Goal: Task Accomplishment & Management: Complete application form

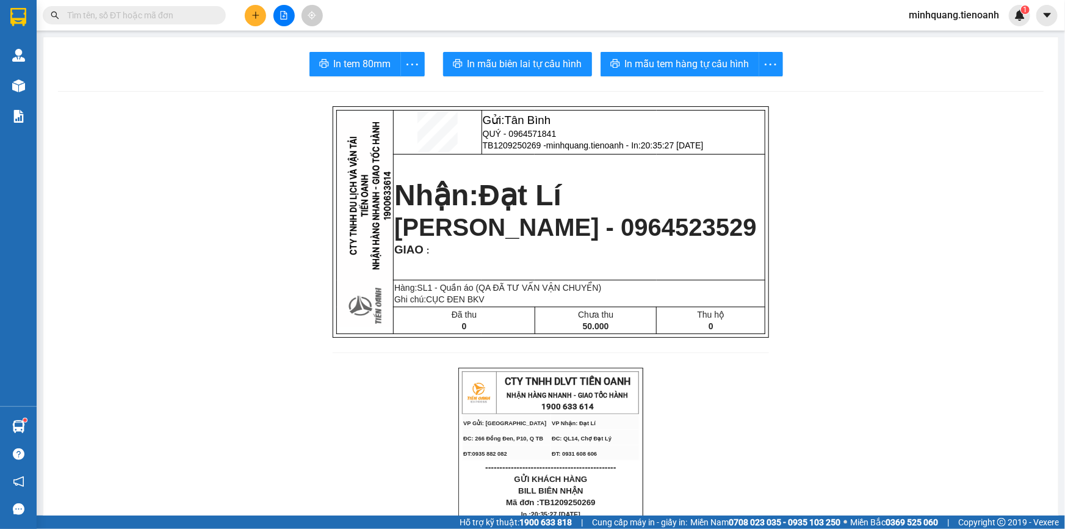
click at [245, 16] on button at bounding box center [255, 15] width 21 height 21
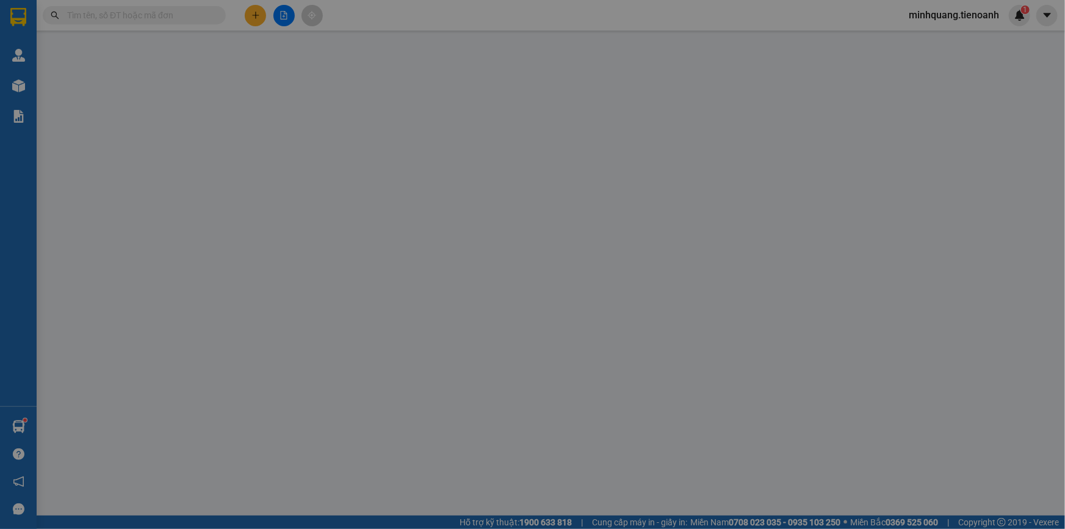
click at [248, 15] on span "Yêu cầu xuất hóa đơn điện tử" at bounding box center [206, 20] width 129 height 10
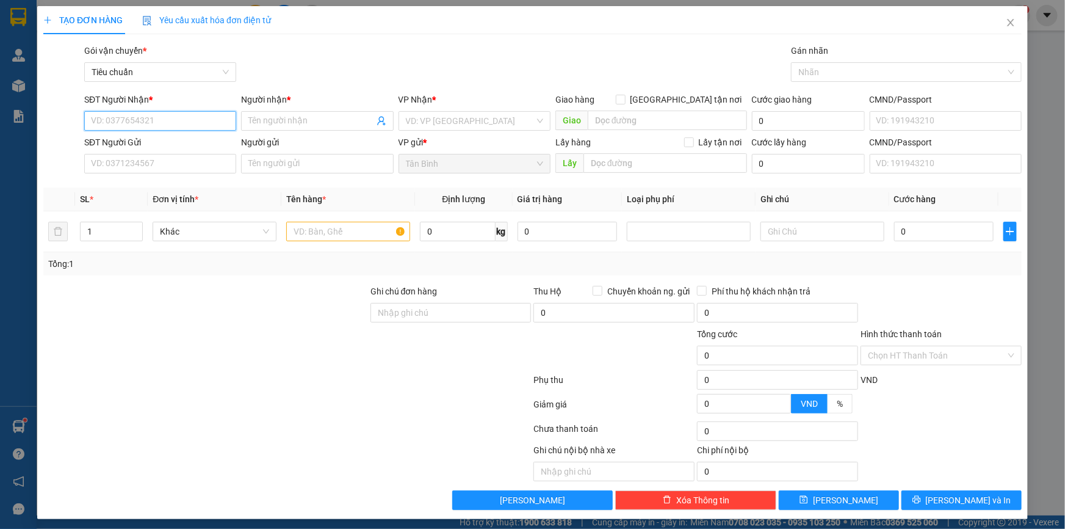
click at [154, 120] on input "SĐT Người Nhận *" at bounding box center [160, 121] width 152 height 20
type input "0358907474"
click at [186, 147] on div "0358907474 - C Tâm" at bounding box center [159, 145] width 136 height 13
type input "C Tâm"
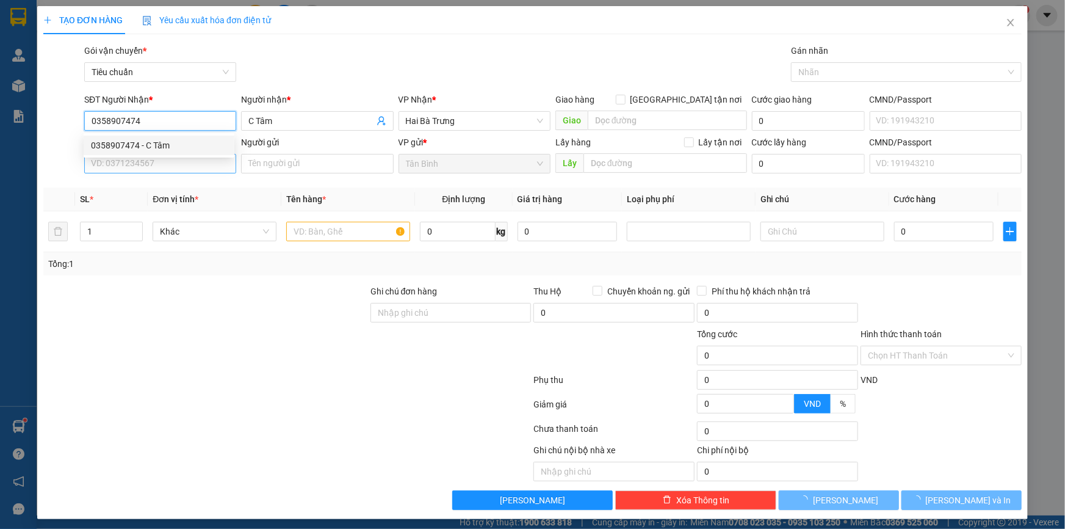
type input "40.000"
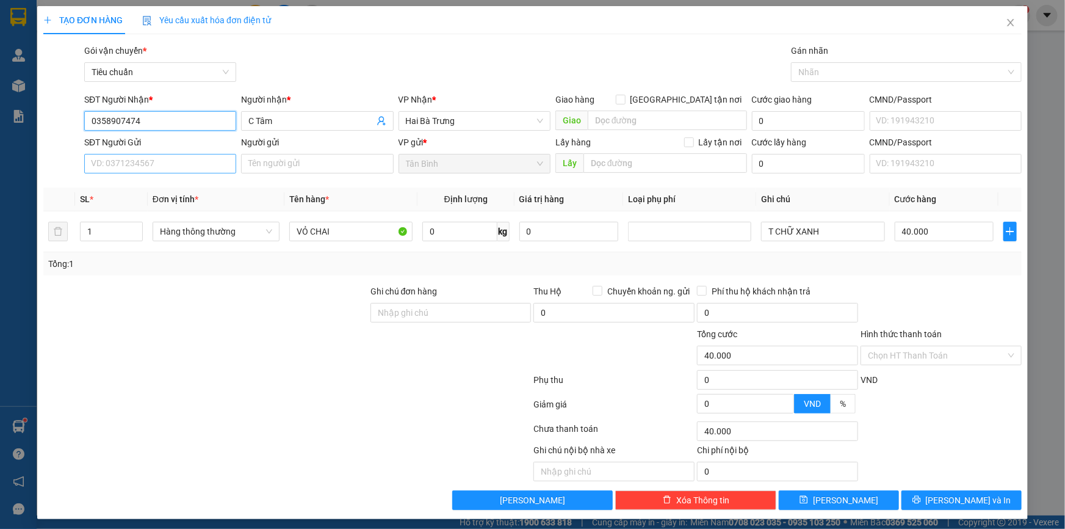
type input "0358907474"
click at [170, 160] on input "SĐT Người Gửi" at bounding box center [160, 164] width 152 height 20
click at [185, 186] on div "0943938921 - A An" at bounding box center [159, 187] width 136 height 13
type input "0943938921"
type input "A An"
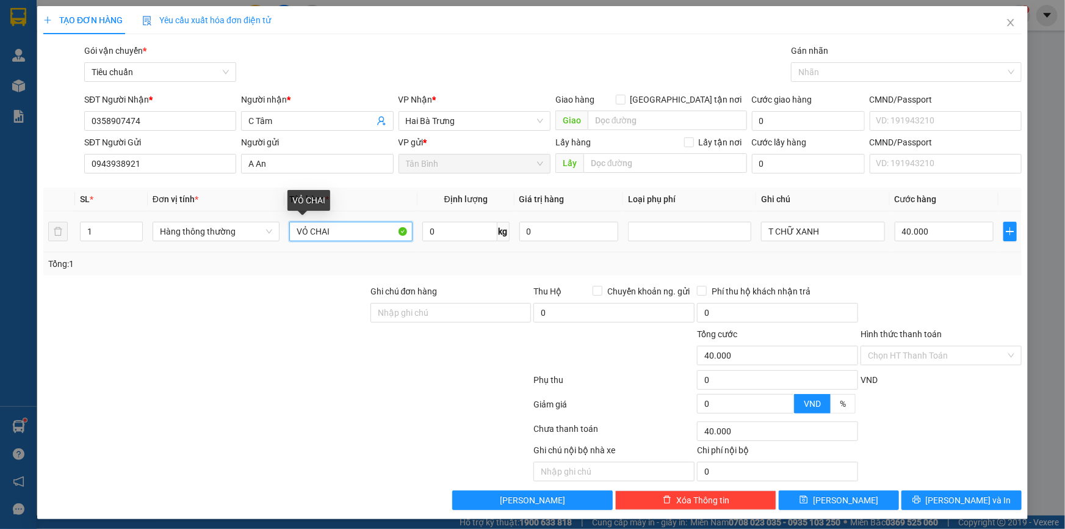
drag, startPoint x: 350, startPoint y: 226, endPoint x: 235, endPoint y: 250, distance: 117.2
click at [243, 252] on div "SL * Đơn vị tính * Tên hàng * Định lượng Giá trị hàng Loại phụ phí Ghi chú Cước…" at bounding box center [532, 231] width 979 height 88
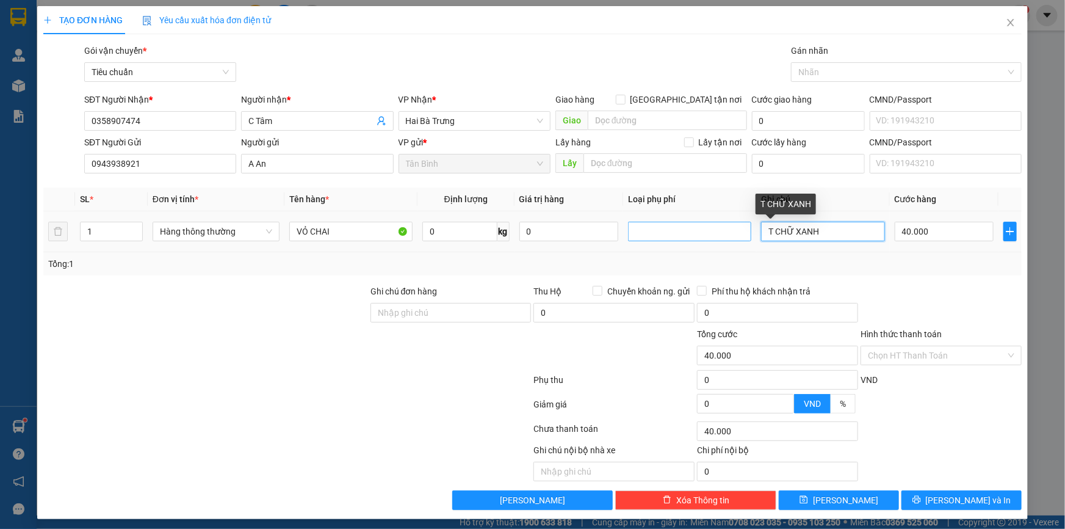
drag, startPoint x: 855, startPoint y: 230, endPoint x: 693, endPoint y: 232, distance: 161.8
click at [693, 232] on tr "1 Hàng thông thường VỎ CHAI 0 kg 0 T CHỮ XANH 40.000" at bounding box center [532, 231] width 979 height 41
type input "T"
type input "T CHỮ XANH BKV"
click at [917, 271] on div "Tổng: 1" at bounding box center [532, 263] width 979 height 23
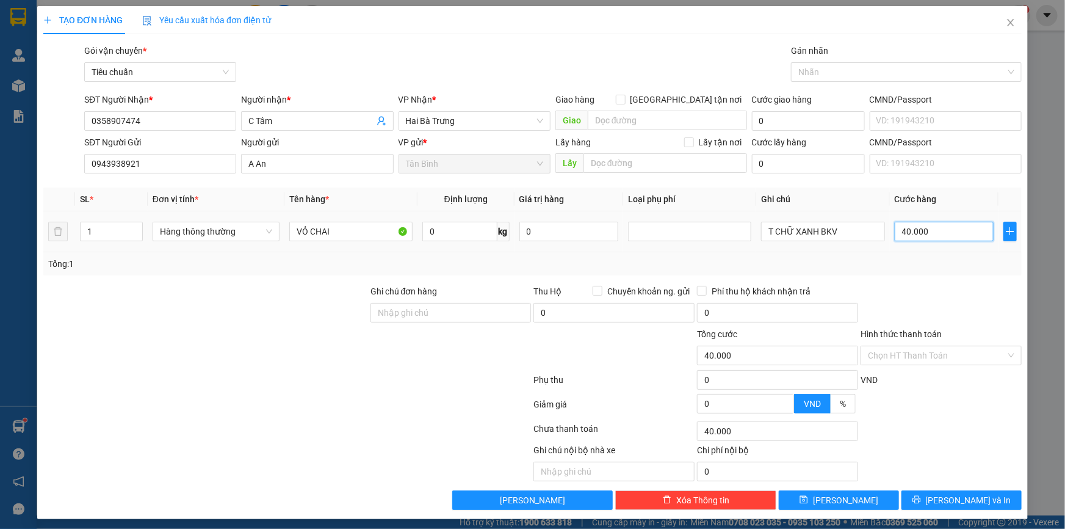
click at [938, 230] on input "40.000" at bounding box center [944, 232] width 99 height 20
type input "3"
type input "30"
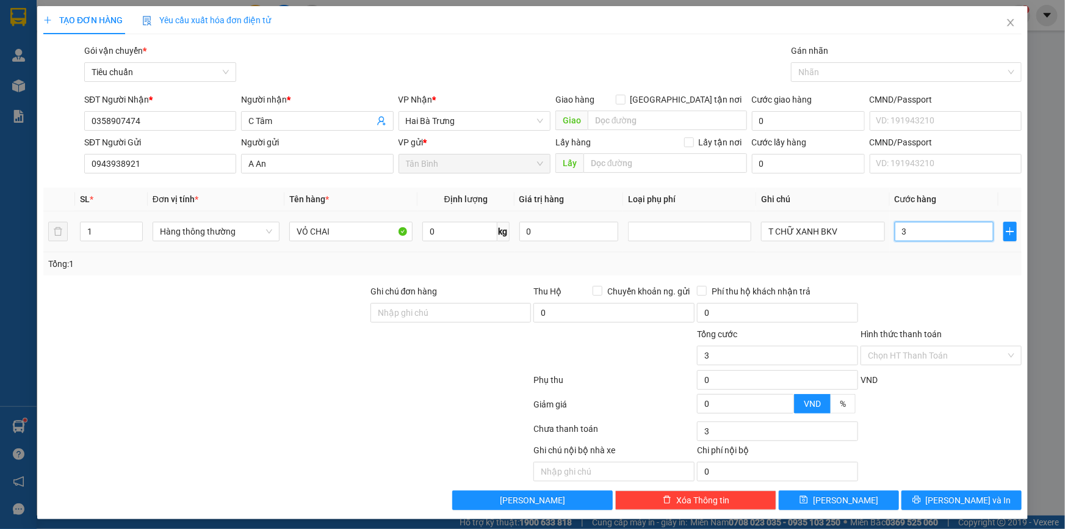
type input "30"
type input "30.000"
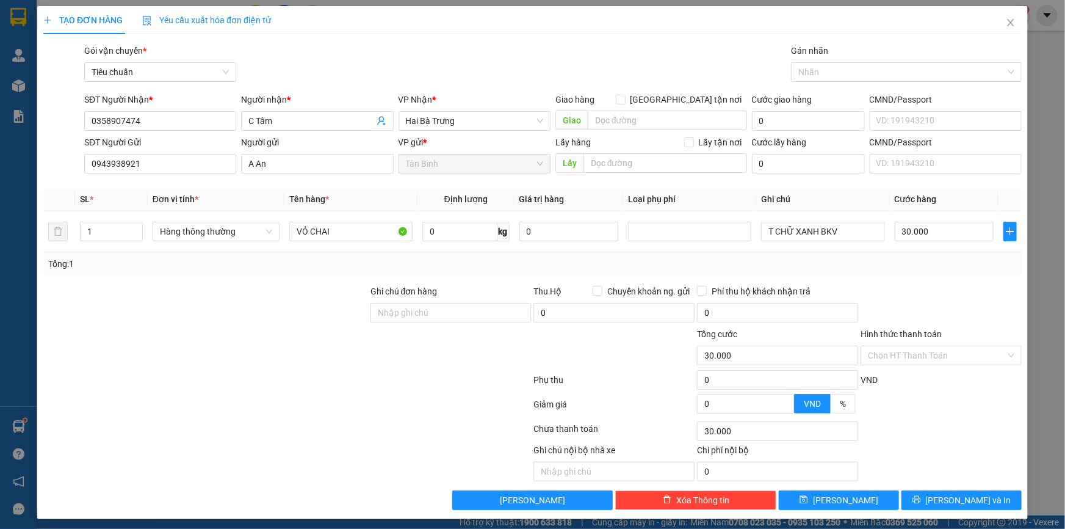
click at [935, 280] on div "Transit Pickup Surcharge Ids Transit Deliver Surcharge Ids Transit Deliver Surc…" at bounding box center [532, 277] width 979 height 466
click at [922, 360] on input "Hình thức thanh toán" at bounding box center [937, 355] width 138 height 18
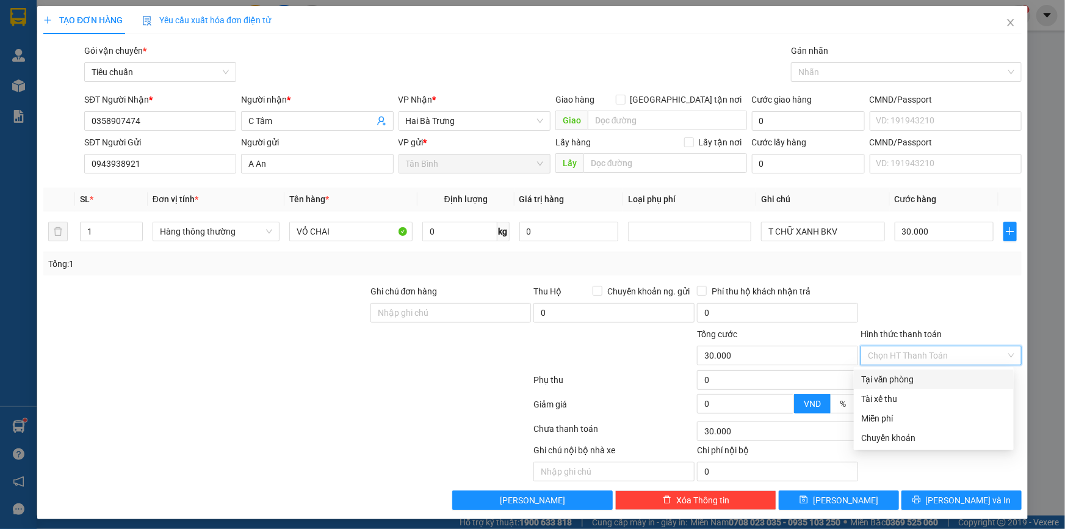
click at [922, 360] on input "Hình thức thanh toán" at bounding box center [937, 355] width 138 height 18
click at [917, 374] on div "Tại văn phòng" at bounding box center [933, 378] width 145 height 13
type input "0"
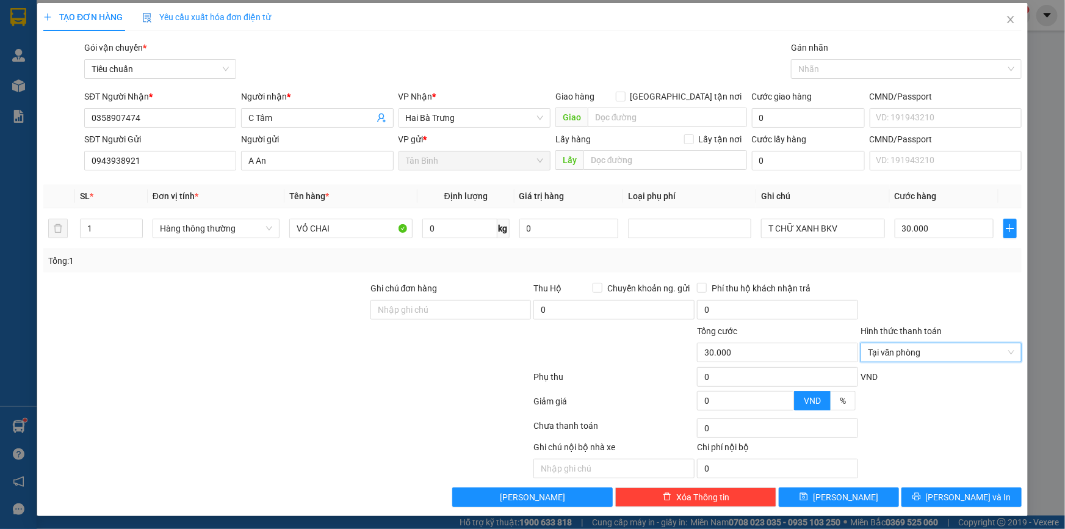
scroll to position [4, 0]
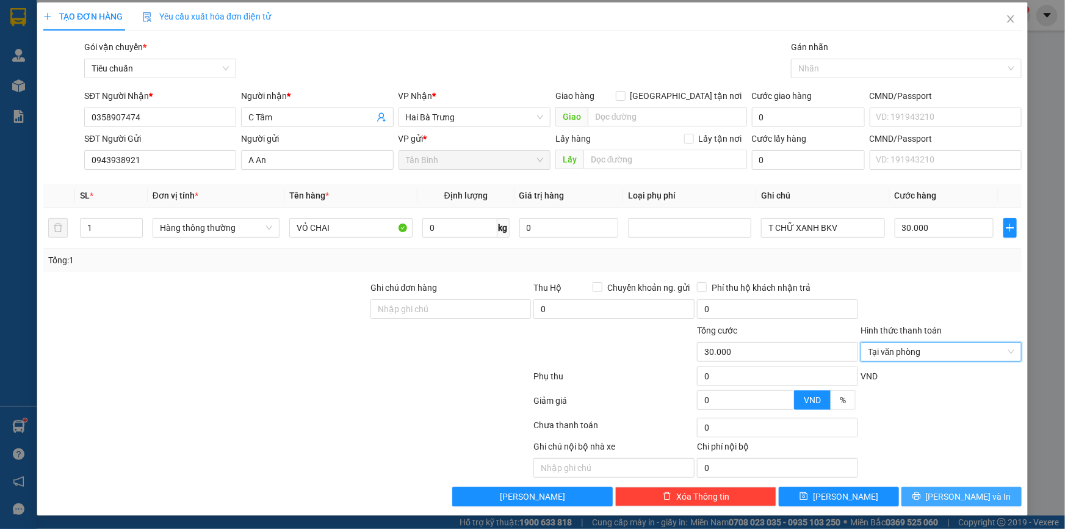
click at [966, 493] on span "[PERSON_NAME] và In" at bounding box center [968, 496] width 85 height 13
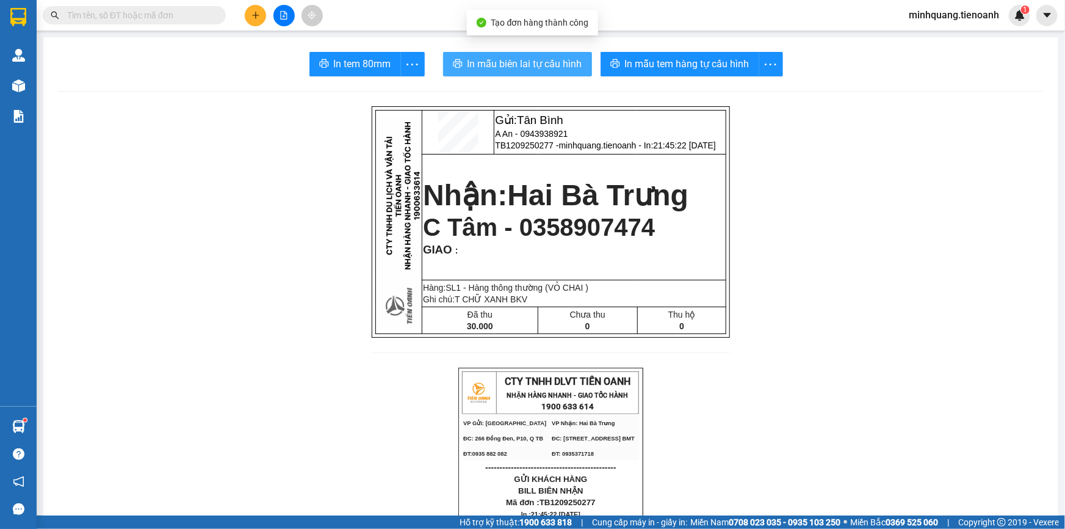
click at [521, 66] on span "In mẫu biên lai tự cấu hình" at bounding box center [525, 63] width 115 height 15
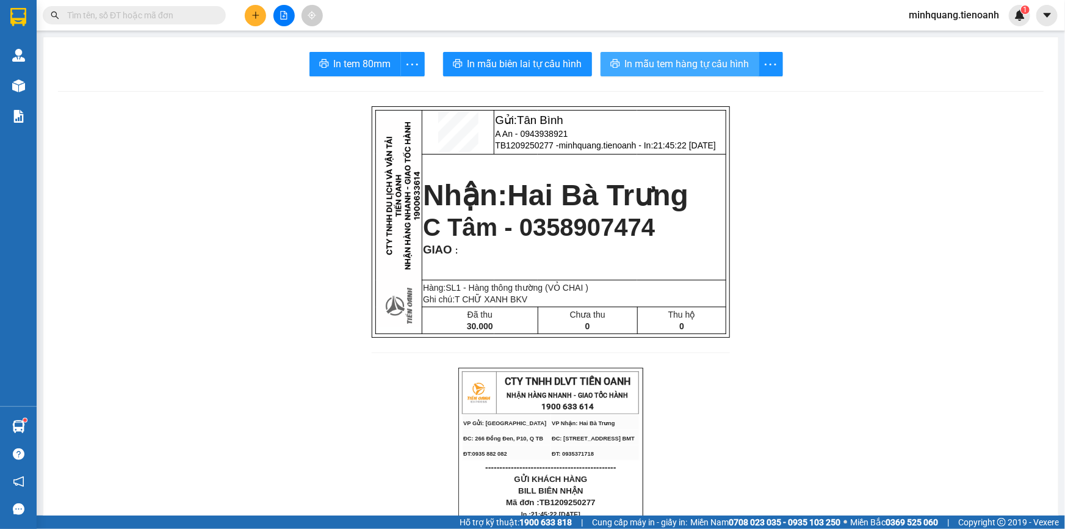
click at [676, 73] on button "In mẫu tem hàng tự cấu hình" at bounding box center [680, 64] width 159 height 24
click at [151, 14] on input "text" at bounding box center [139, 15] width 144 height 13
click at [256, 16] on icon "plus" at bounding box center [255, 15] width 1 height 7
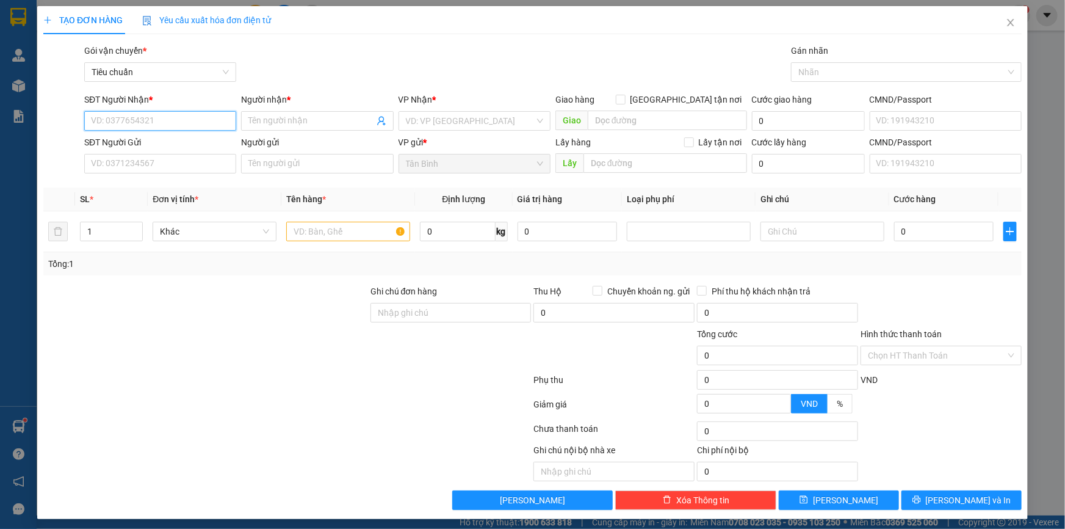
click at [139, 123] on input "SĐT Người Nhận *" at bounding box center [160, 121] width 152 height 20
click at [142, 117] on input "SĐT Người Nhận *" at bounding box center [160, 121] width 152 height 20
type input "0945375179"
click at [272, 123] on input "Người nhận *" at bounding box center [310, 120] width 125 height 13
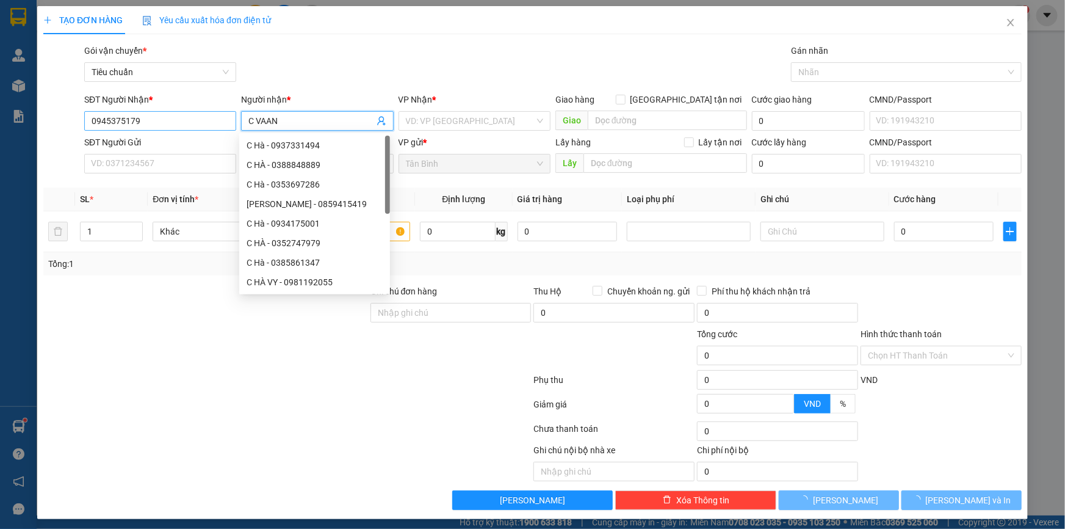
drag, startPoint x: 317, startPoint y: 122, endPoint x: 141, endPoint y: 122, distance: 176.4
click at [141, 122] on div "SĐT Người Nhận * 0945375179 Người nhận * C VAAN VP Nhận * VD: VP Sài Gòn Giao h…" at bounding box center [553, 114] width 942 height 43
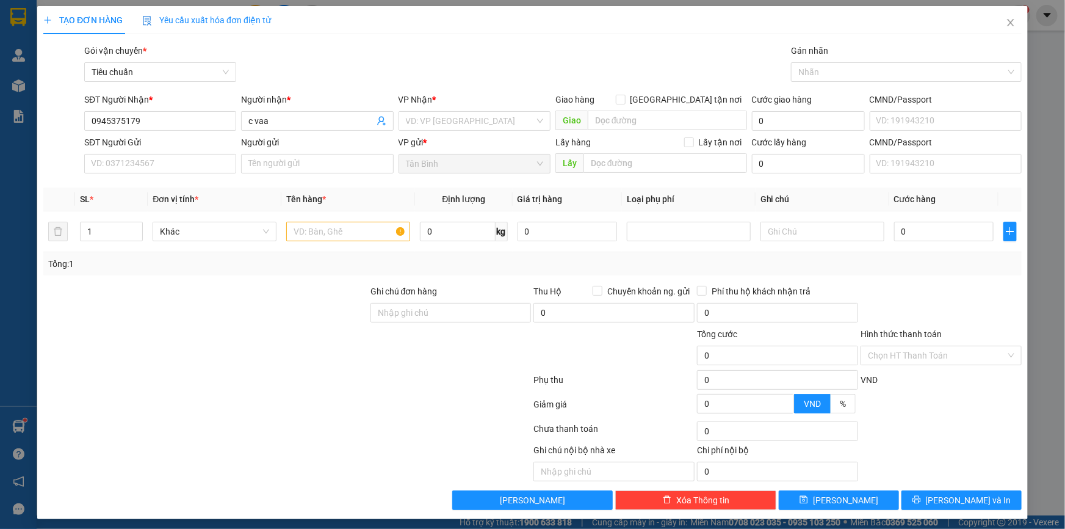
click at [204, 349] on div at bounding box center [205, 348] width 327 height 43
drag, startPoint x: 286, startPoint y: 126, endPoint x: 215, endPoint y: 119, distance: 70.6
click at [215, 119] on div "SĐT Người Nhận * 0945375179 Người nhận * c vaa c vaa VP Nhận * VD: VP Sài Gòn G…" at bounding box center [553, 114] width 942 height 43
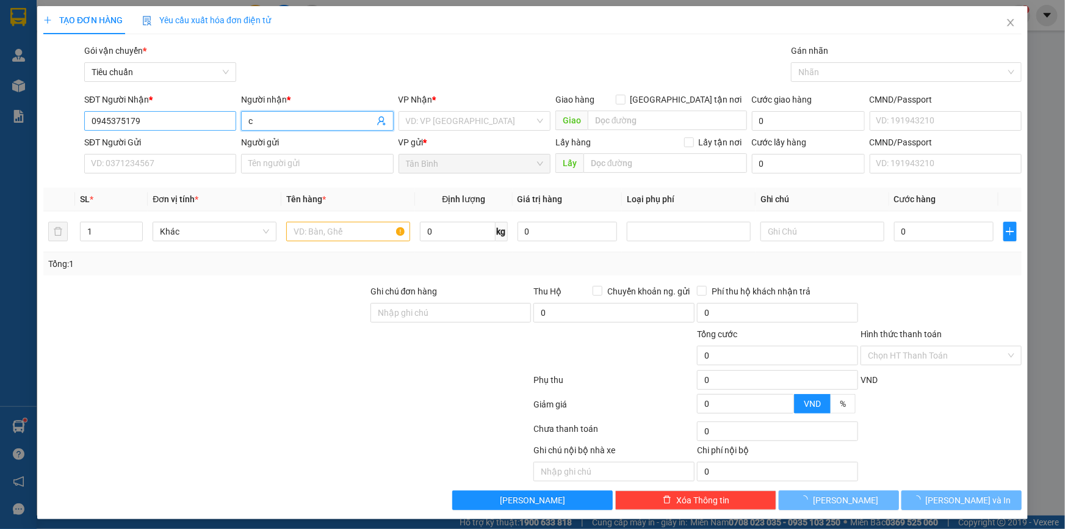
type input "c"
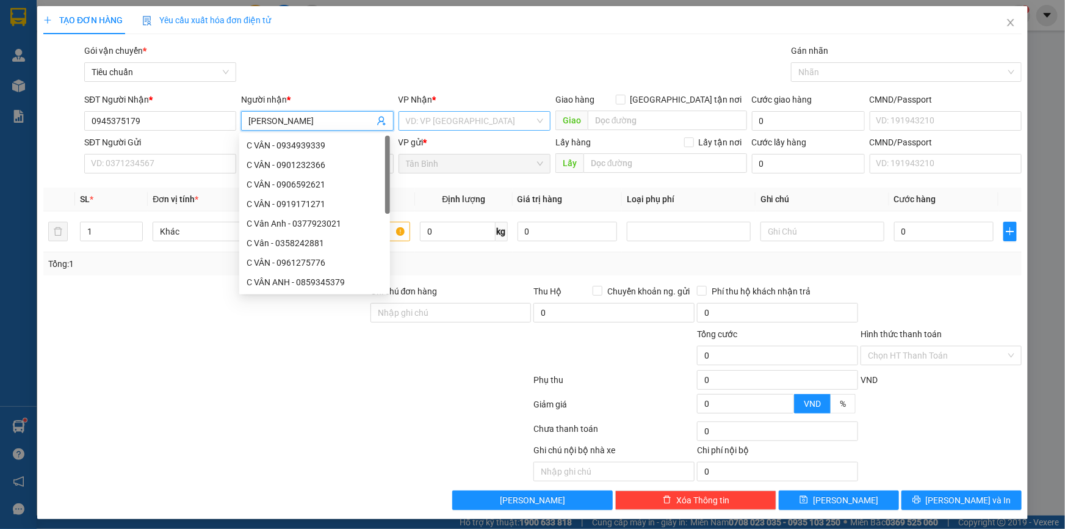
type input "C VÂN"
click at [440, 126] on input "search" at bounding box center [470, 121] width 129 height 18
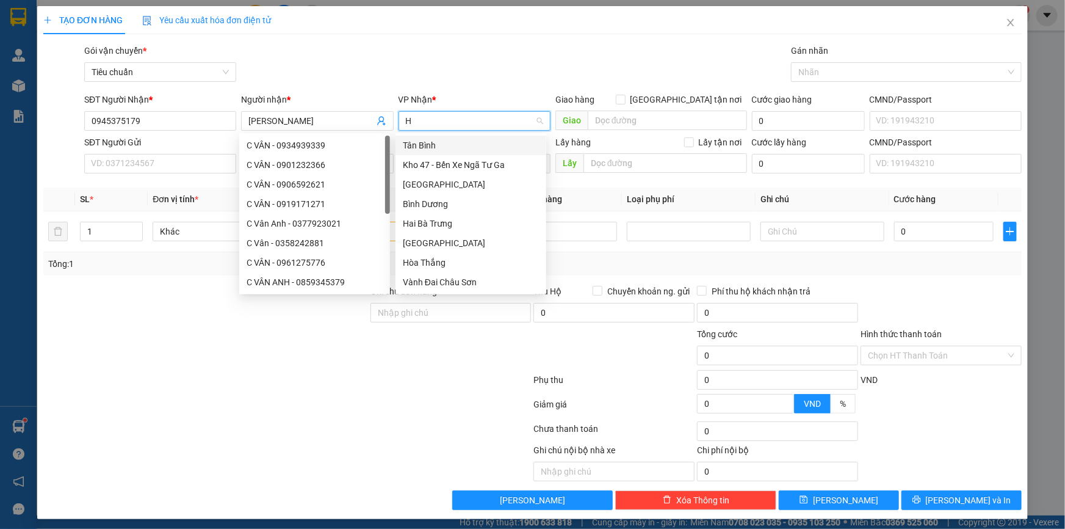
type input "HB"
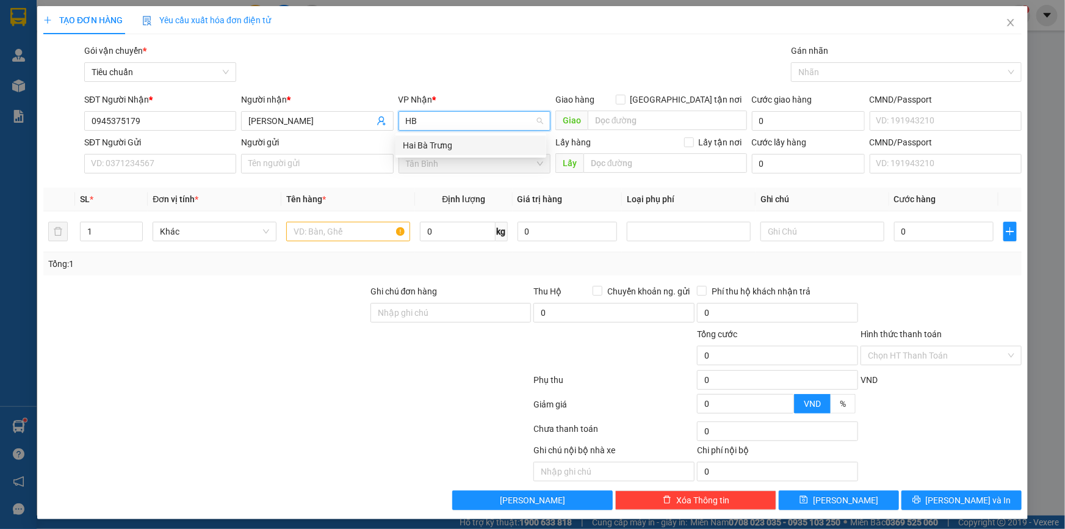
drag, startPoint x: 437, startPoint y: 144, endPoint x: 242, endPoint y: 120, distance: 196.8
click at [437, 145] on div "Hai Bà Trưng" at bounding box center [471, 145] width 136 height 13
click at [121, 159] on input "SĐT Người Gửi" at bounding box center [160, 164] width 152 height 20
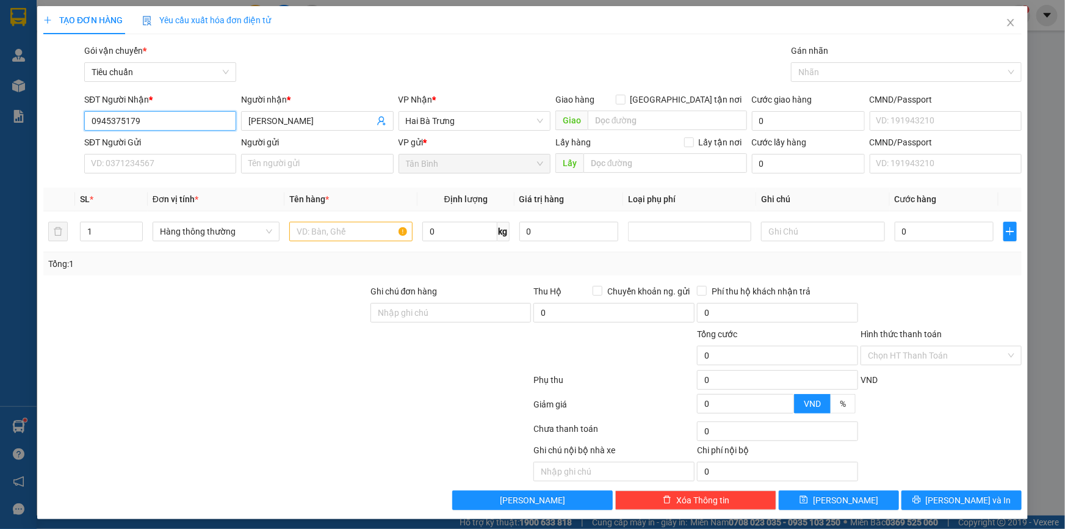
drag, startPoint x: 159, startPoint y: 118, endPoint x: 29, endPoint y: 117, distance: 130.0
click at [29, 117] on div "TẠO ĐƠN HÀNG Yêu cầu xuất hóa đơn điện tử Transit Pickup Surcharge Ids Transit …" at bounding box center [532, 264] width 1065 height 529
click at [160, 167] on input "SĐT Người Gửi" at bounding box center [160, 164] width 152 height 20
click at [156, 165] on input "SĐT Người Gửi" at bounding box center [160, 164] width 152 height 20
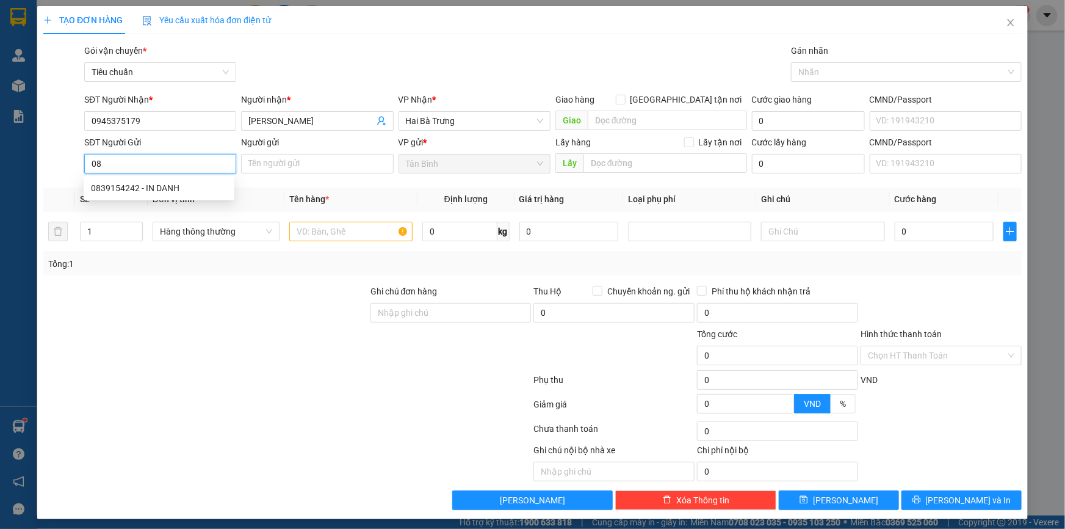
type input "0"
type input "0948834039"
click at [284, 164] on input "Người gửi" at bounding box center [317, 164] width 152 height 20
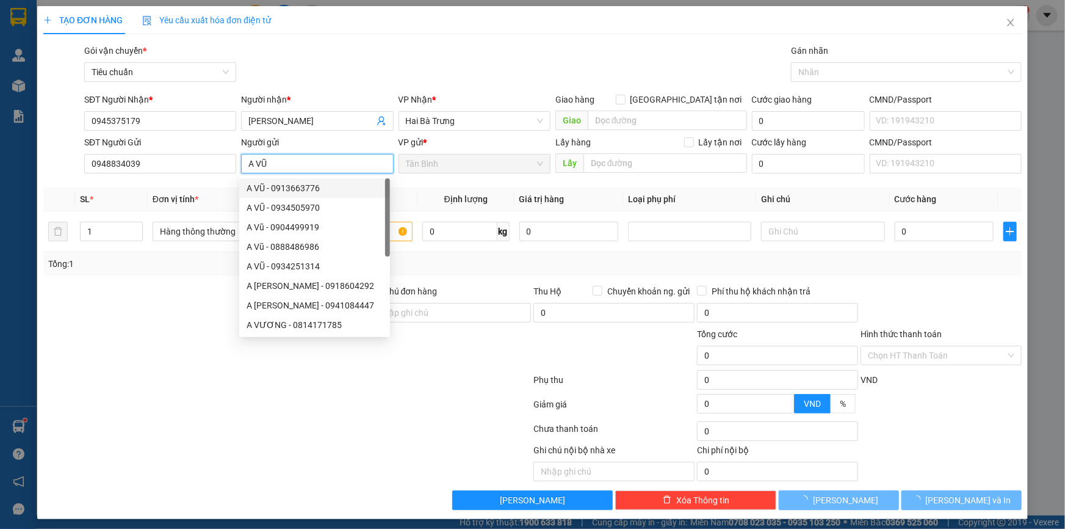
type input "A VŨ"
drag, startPoint x: 66, startPoint y: 312, endPoint x: 139, endPoint y: 324, distance: 73.7
click at [80, 316] on div at bounding box center [205, 305] width 327 height 43
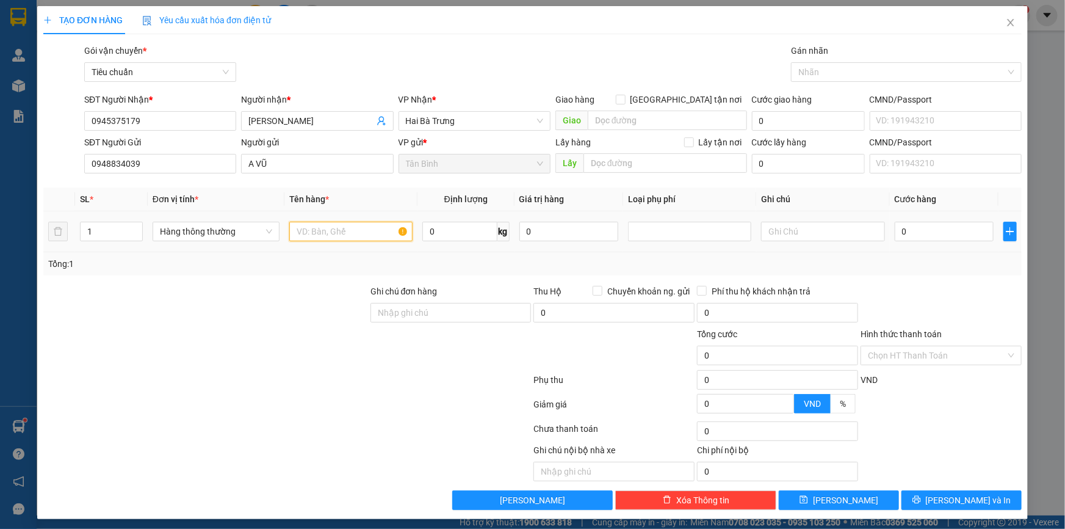
drag, startPoint x: 344, startPoint y: 234, endPoint x: 305, endPoint y: 234, distance: 39.7
click at [342, 234] on input "text" at bounding box center [350, 232] width 123 height 20
type input "S"
type input "47AD-20493 ĐÃ TƯ VẤN VẬN CHUYỂN"
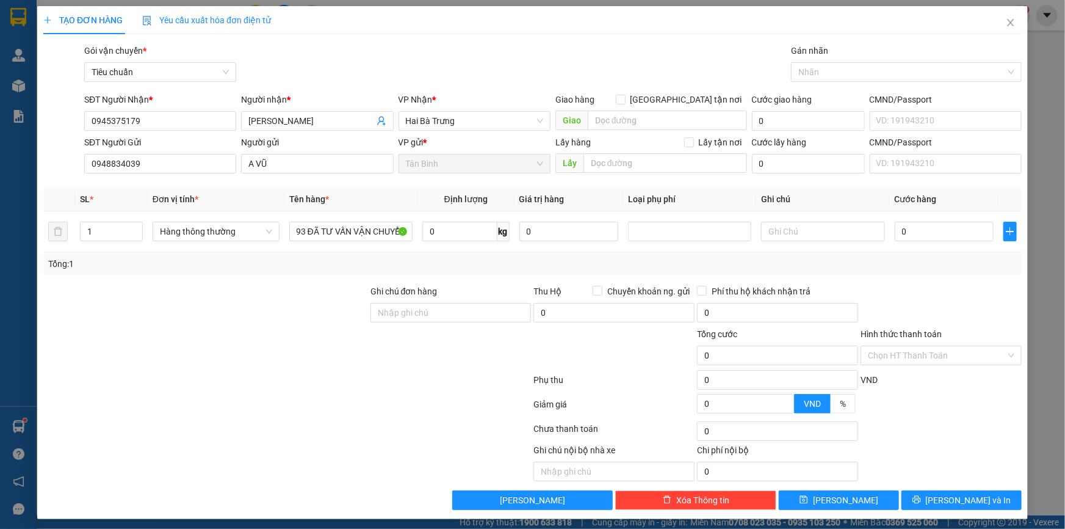
click at [245, 281] on div "Transit Pickup Surcharge Ids Transit Deliver Surcharge Ids Transit Deliver Surc…" at bounding box center [532, 277] width 979 height 466
click at [209, 233] on span "Hàng thông thường" at bounding box center [216, 231] width 112 height 18
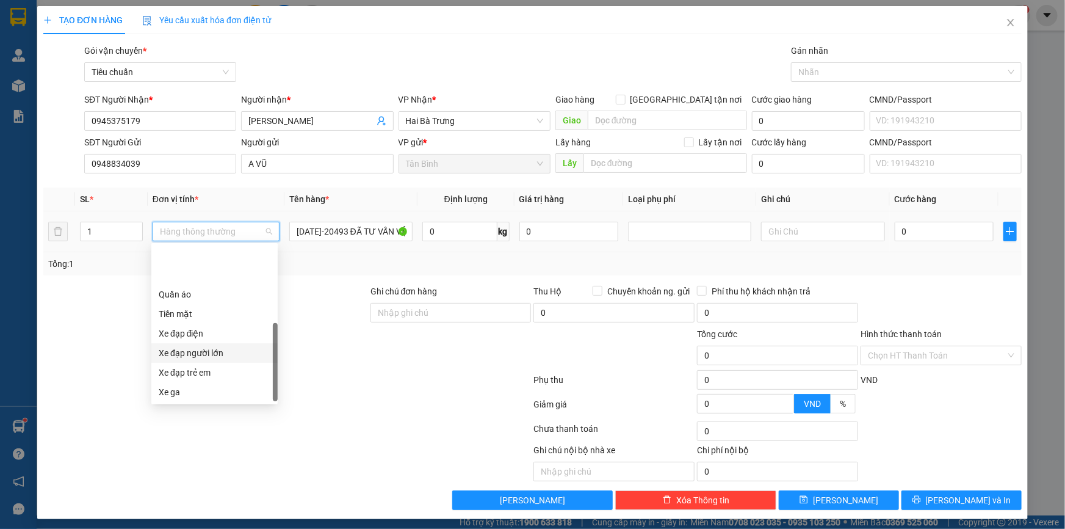
scroll to position [58, 0]
click at [177, 335] on div "Xe ga" at bounding box center [215, 333] width 112 height 13
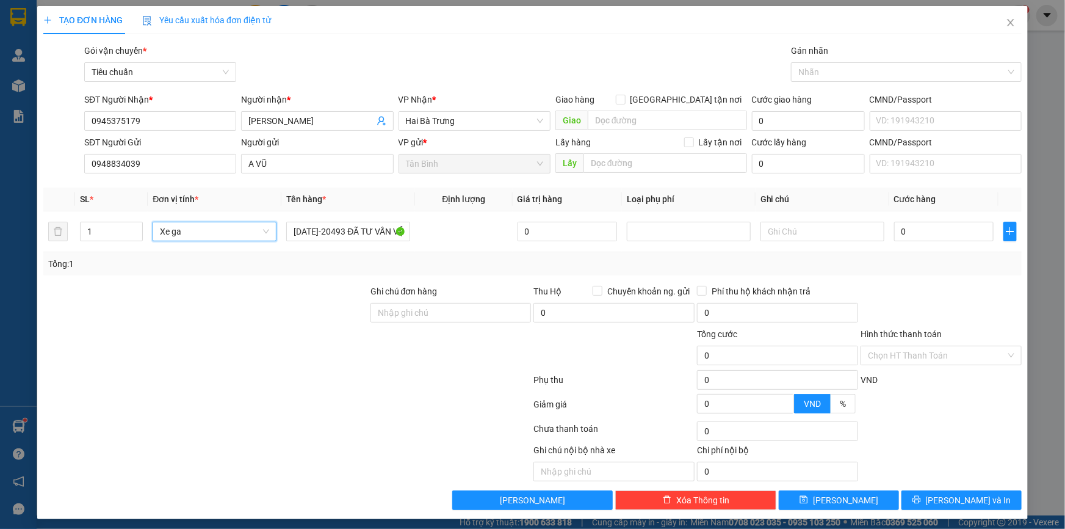
drag, startPoint x: 110, startPoint y: 336, endPoint x: 472, endPoint y: 283, distance: 365.3
click at [111, 336] on div at bounding box center [205, 348] width 327 height 43
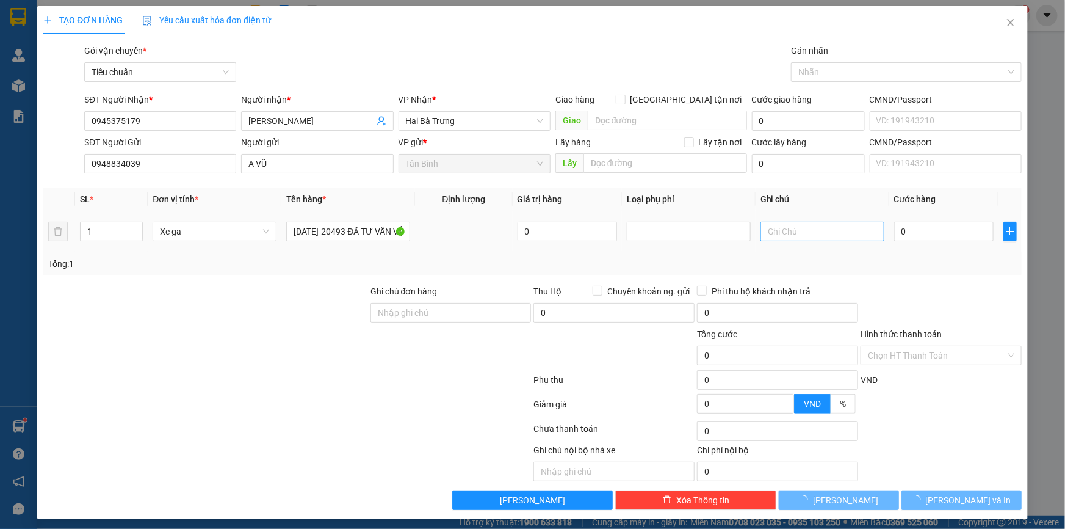
type input "400.000"
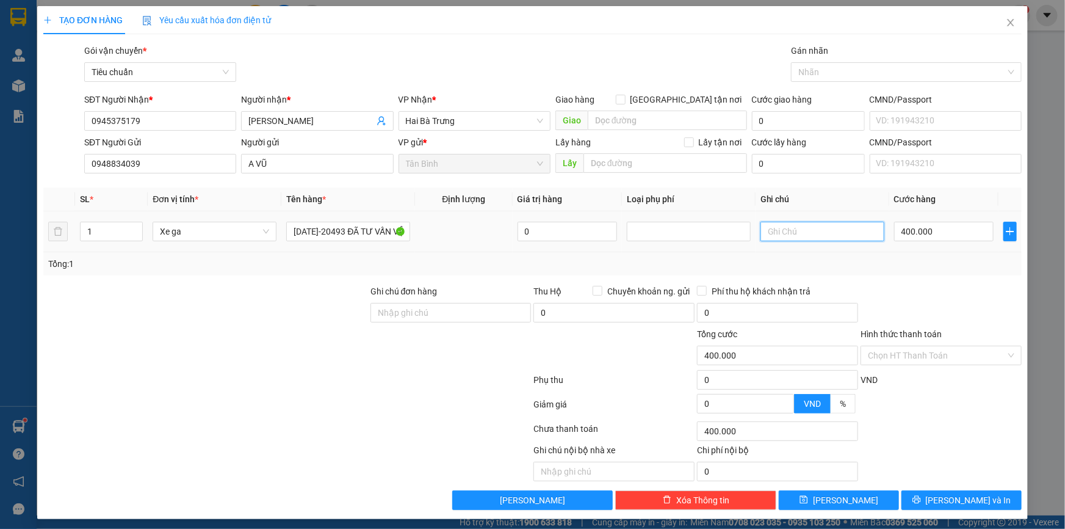
click at [805, 233] on input "text" at bounding box center [823, 232] width 124 height 20
type input "SH TRẮNG ĐEN +"
click at [1013, 21] on span "Close" at bounding box center [1011, 23] width 34 height 34
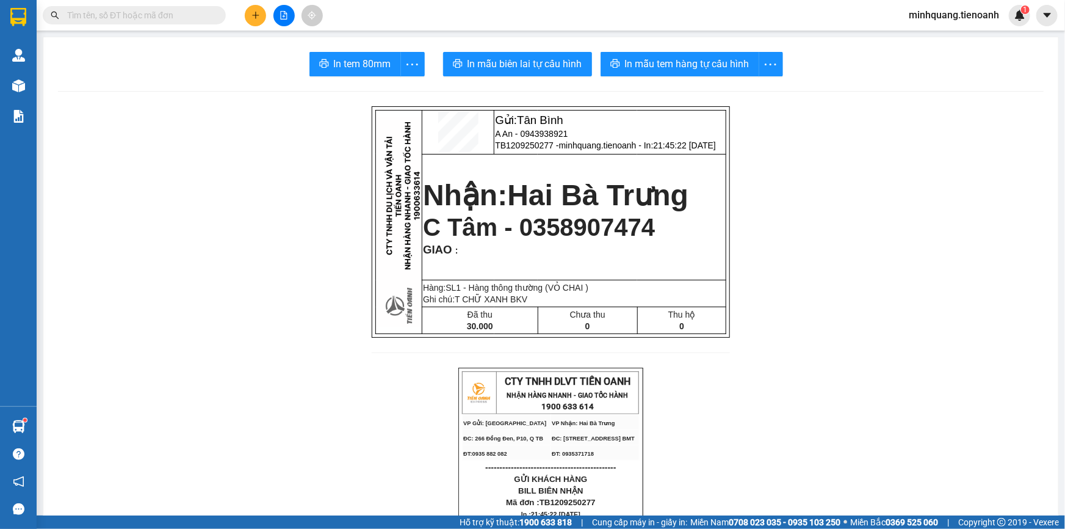
click at [947, 15] on span "minhquang.tienoanh" at bounding box center [954, 14] width 110 height 15
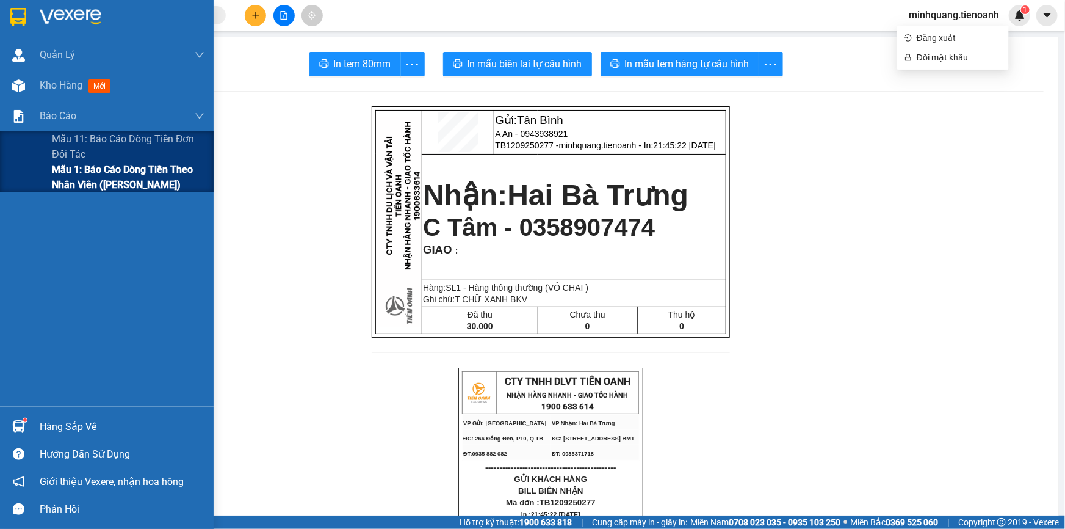
click at [90, 178] on span "Mẫu 1: Báo cáo dòng tiền theo nhân viên ([PERSON_NAME])" at bounding box center [128, 177] width 153 height 31
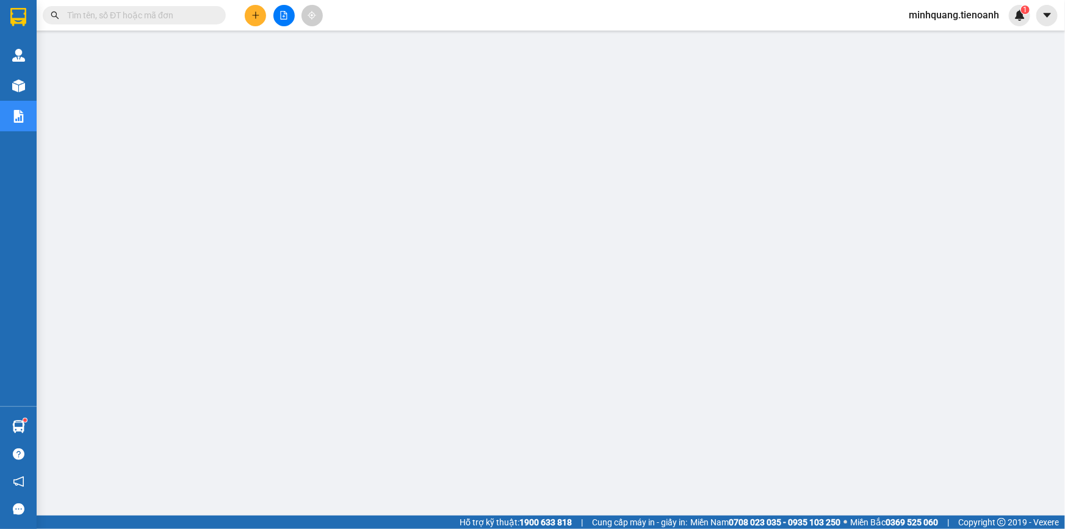
click at [953, 12] on span "minhquang.tienoanh" at bounding box center [954, 14] width 110 height 15
click at [936, 39] on span "Đăng xuất" at bounding box center [959, 37] width 85 height 13
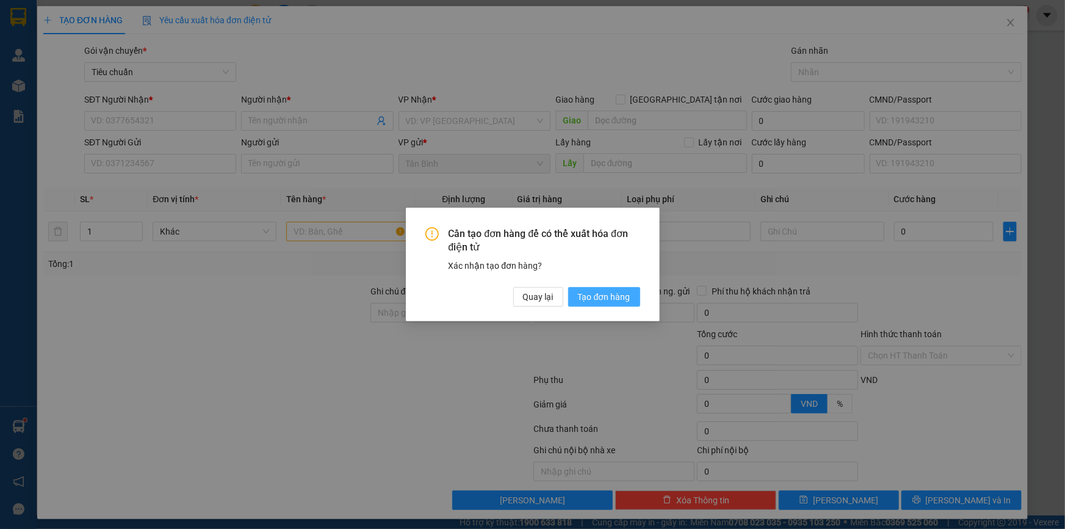
click at [625, 298] on span "Tạo đơn hàng" at bounding box center [604, 296] width 52 height 13
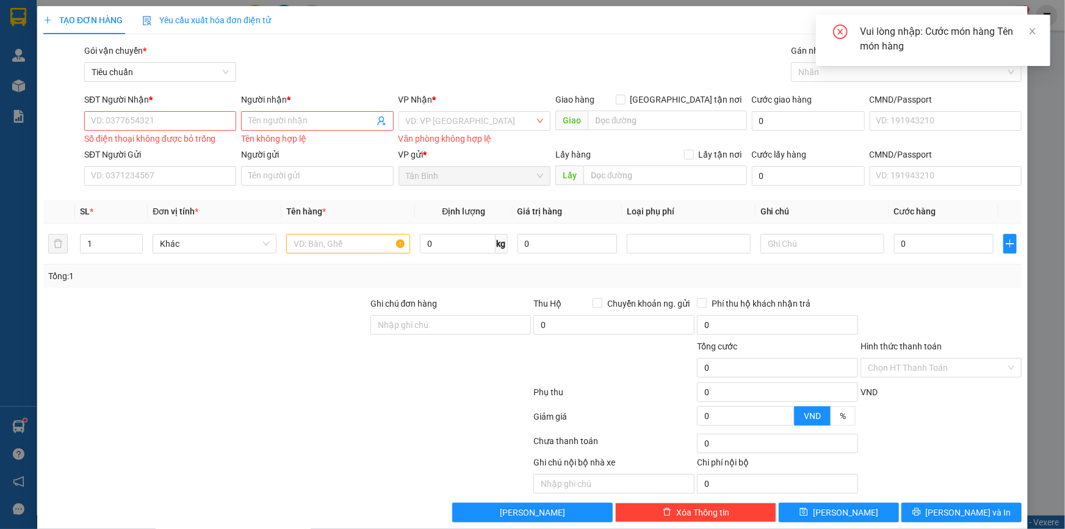
click at [1038, 32] on div "Vui lòng nhập: Cước món hàng Tên món hàng" at bounding box center [933, 40] width 234 height 51
click at [1035, 32] on icon "close" at bounding box center [1033, 31] width 9 height 9
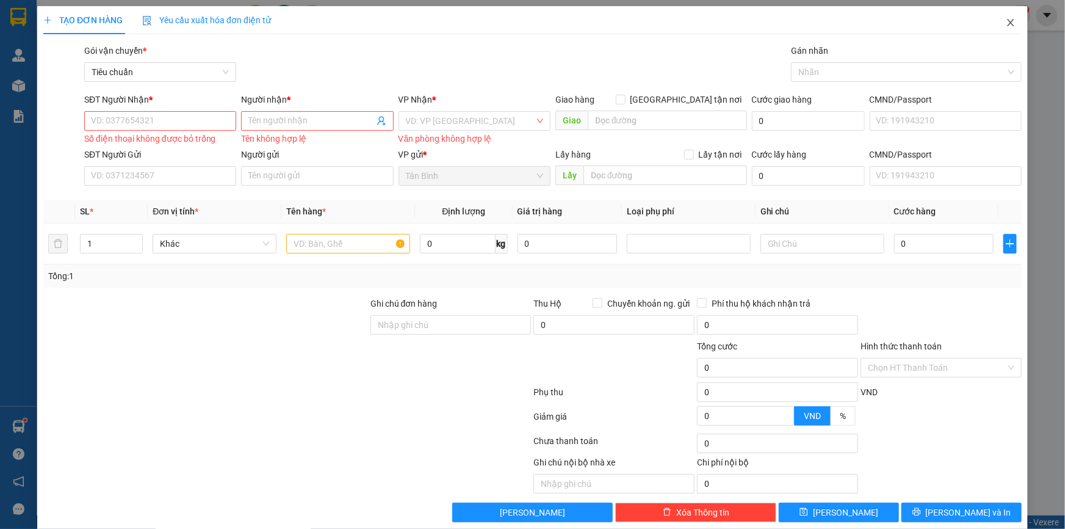
click at [1013, 24] on span "Close" at bounding box center [1011, 23] width 34 height 34
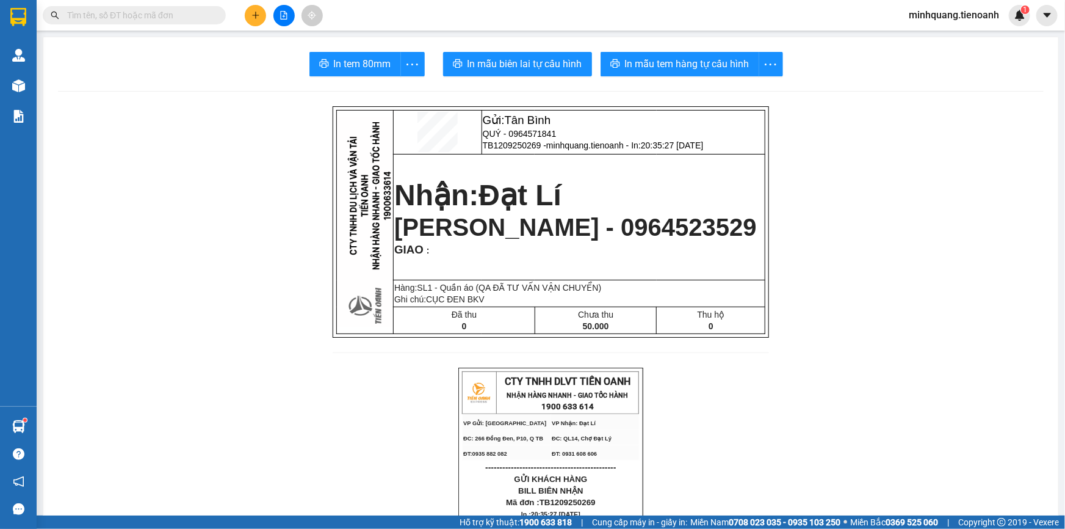
click at [175, 12] on input "text" at bounding box center [139, 15] width 144 height 13
